Goal: Task Accomplishment & Management: Manage account settings

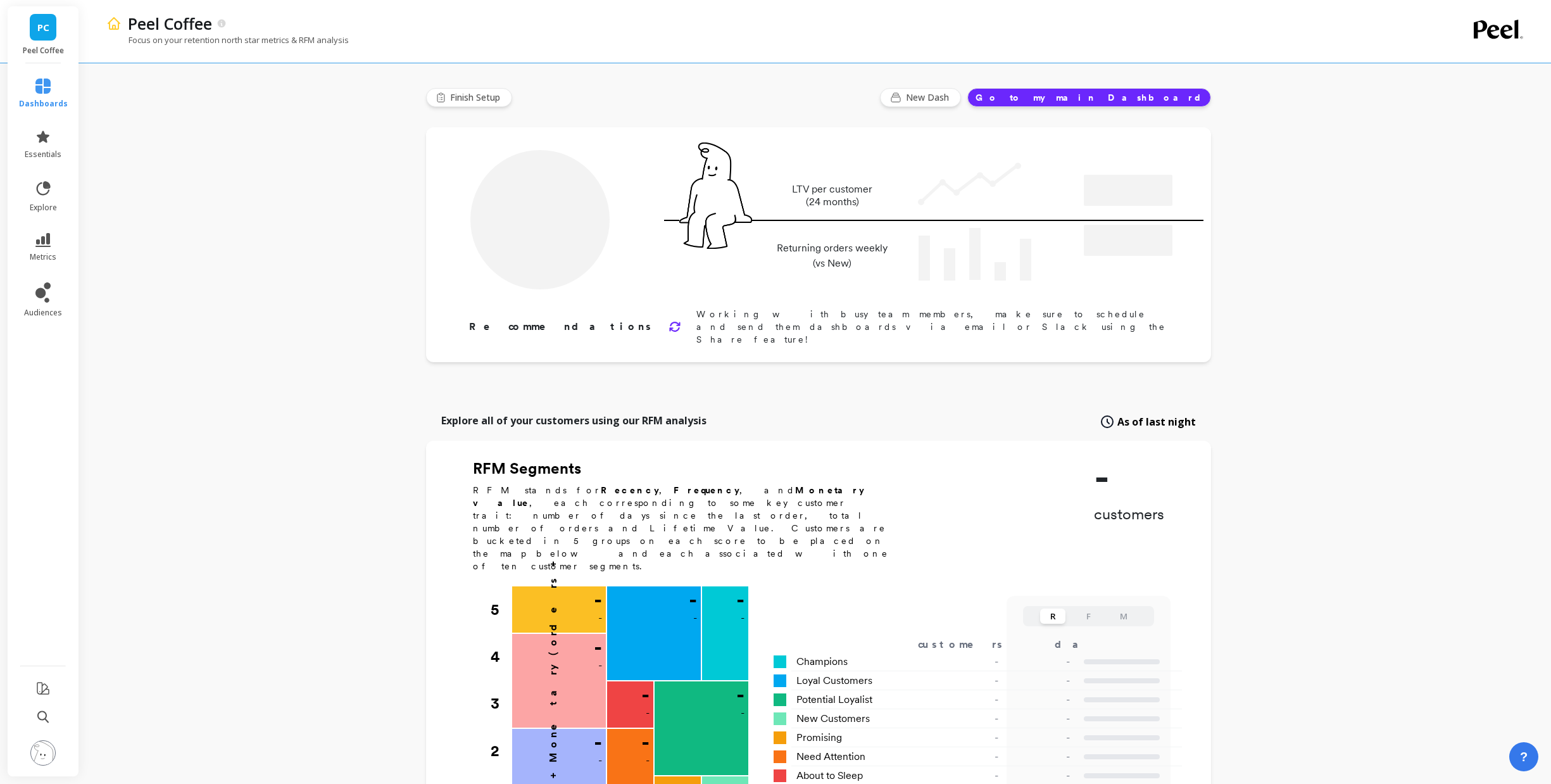
type input "Champions"
type input "8744"
